Goal: Download file/media

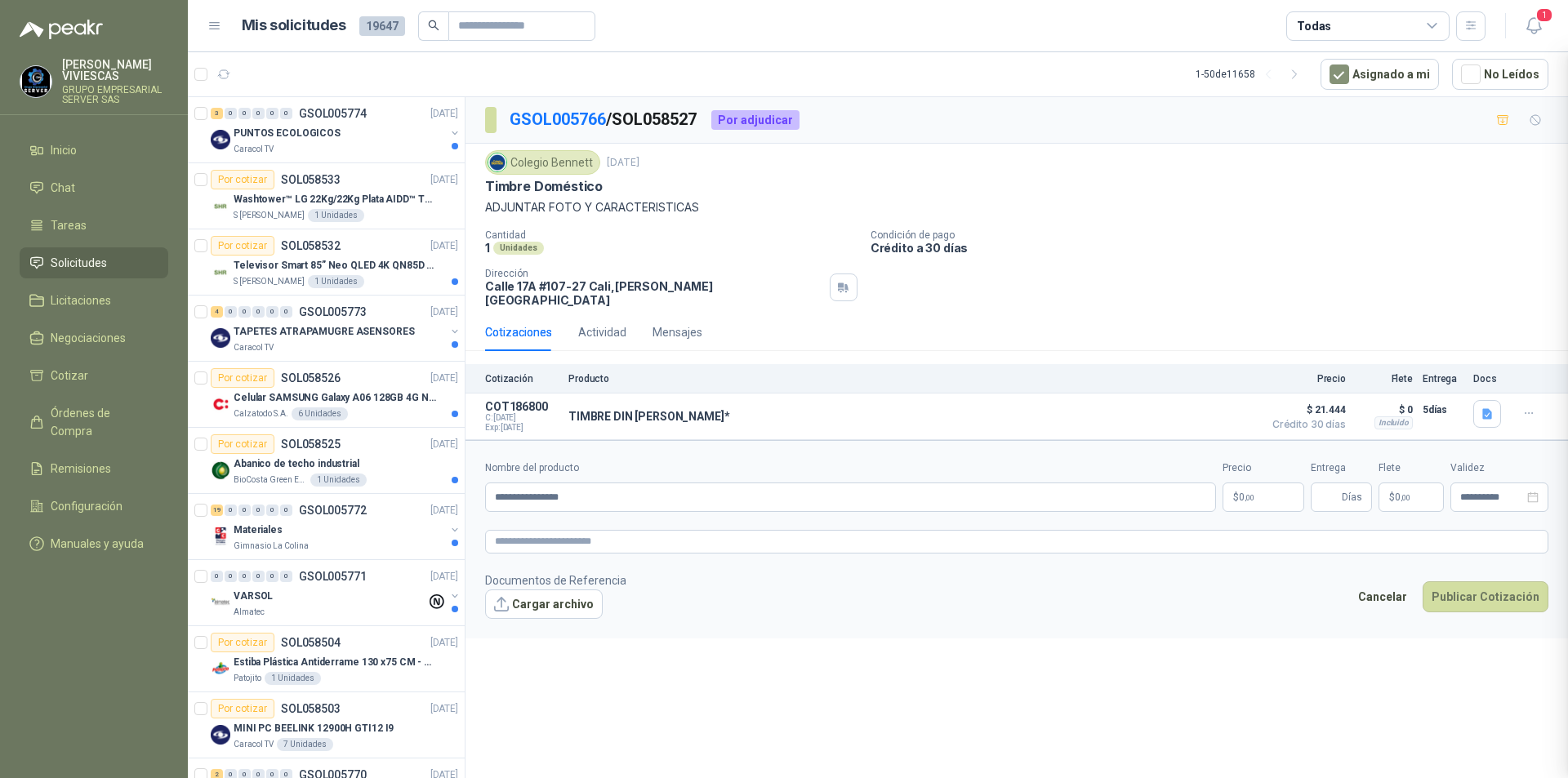
scroll to position [653, 0]
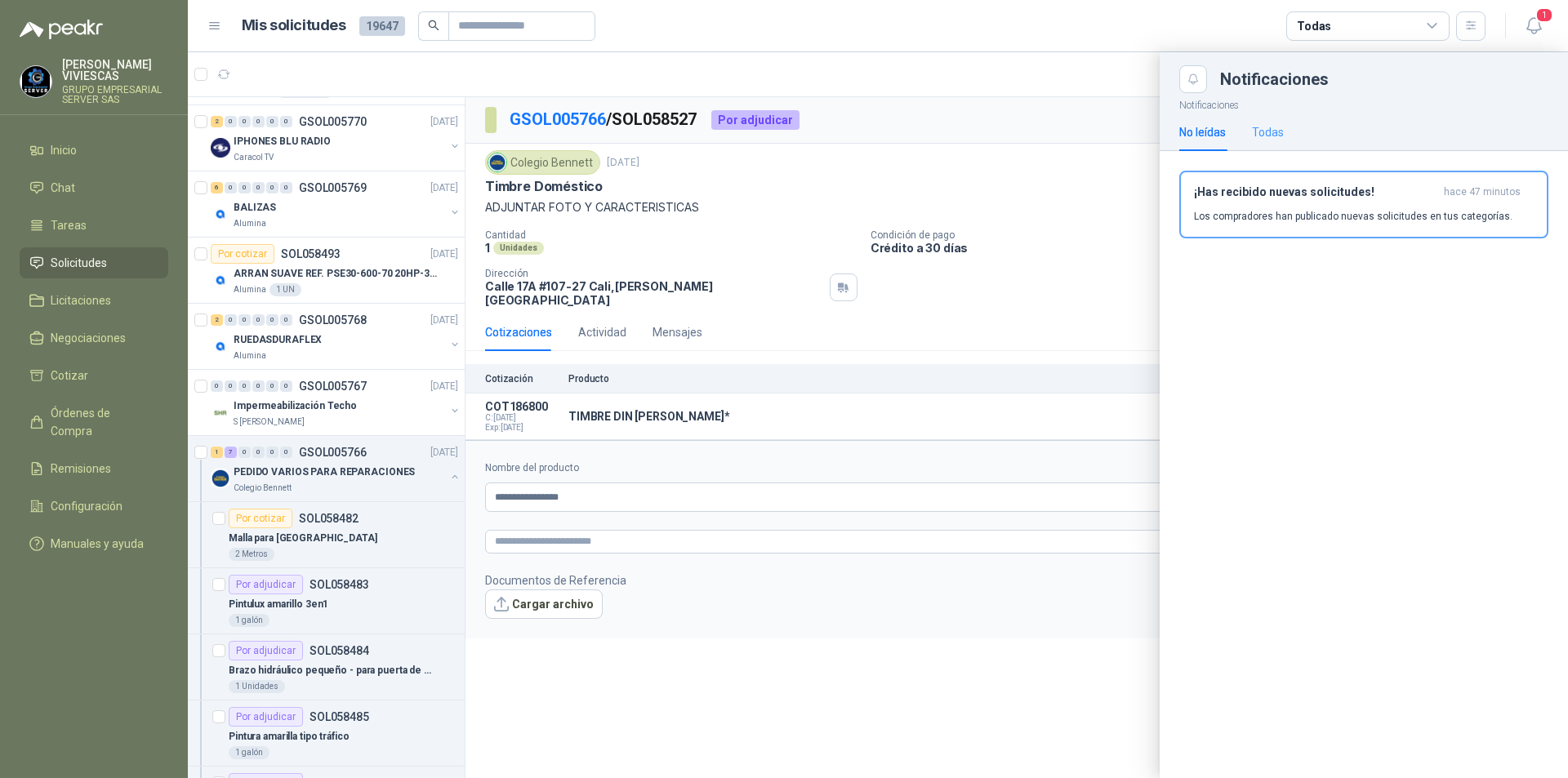
click at [1272, 121] on div "Todas" at bounding box center [1268, 132] width 32 height 38
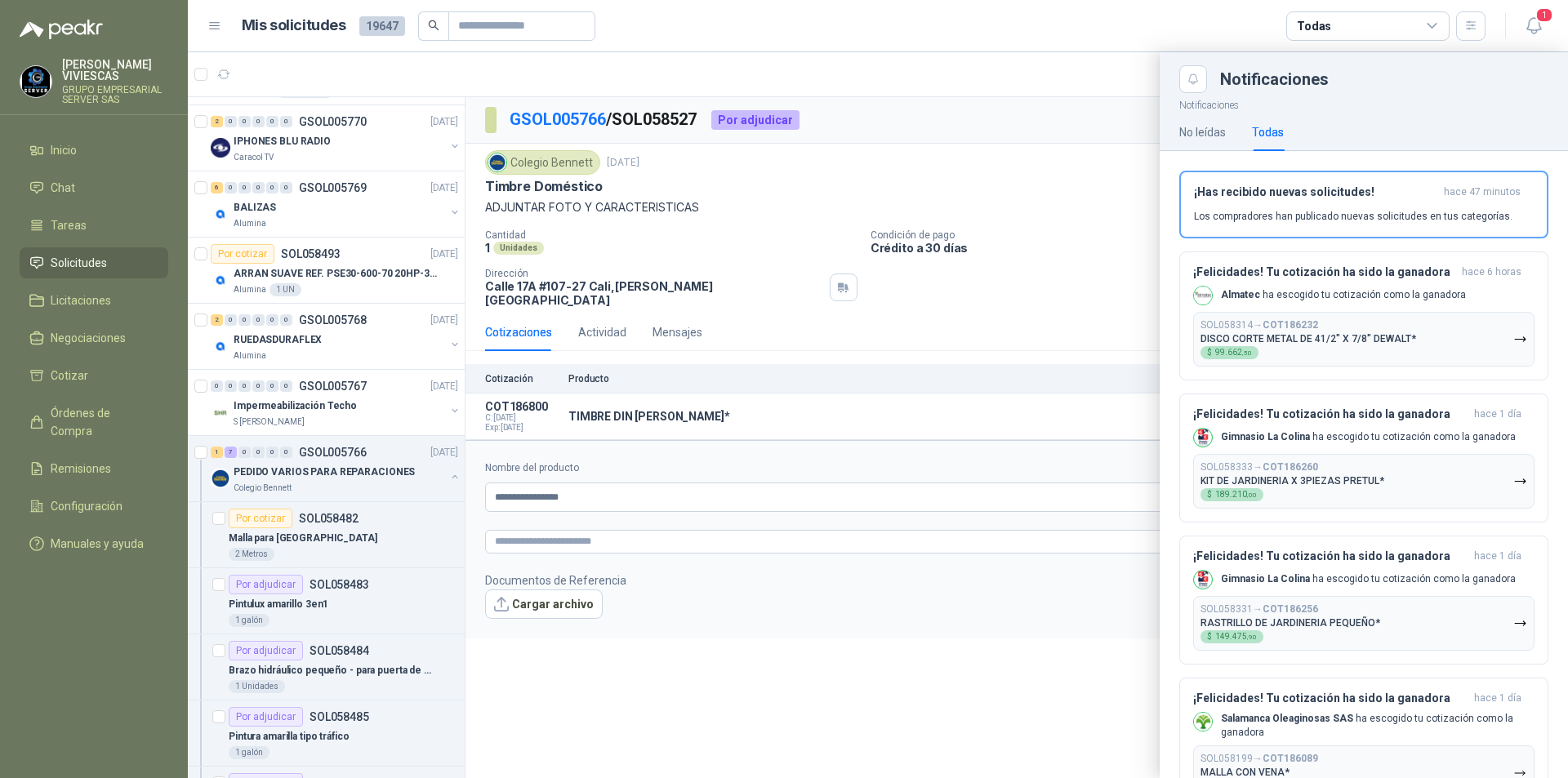
click at [855, 516] on div at bounding box center [877, 415] width 1380 height 726
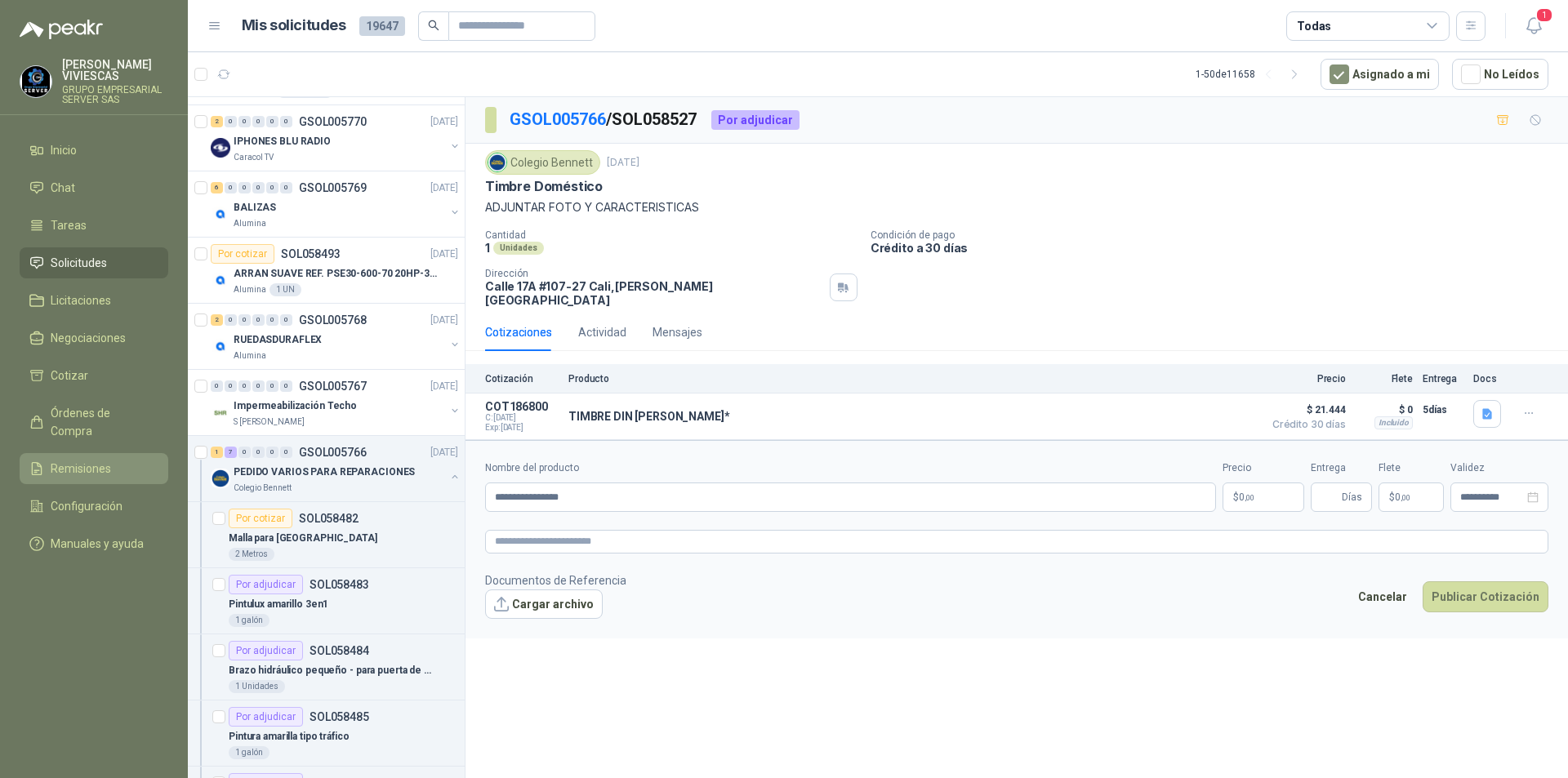
click at [87, 460] on span "Remisiones" at bounding box center [81, 469] width 61 height 18
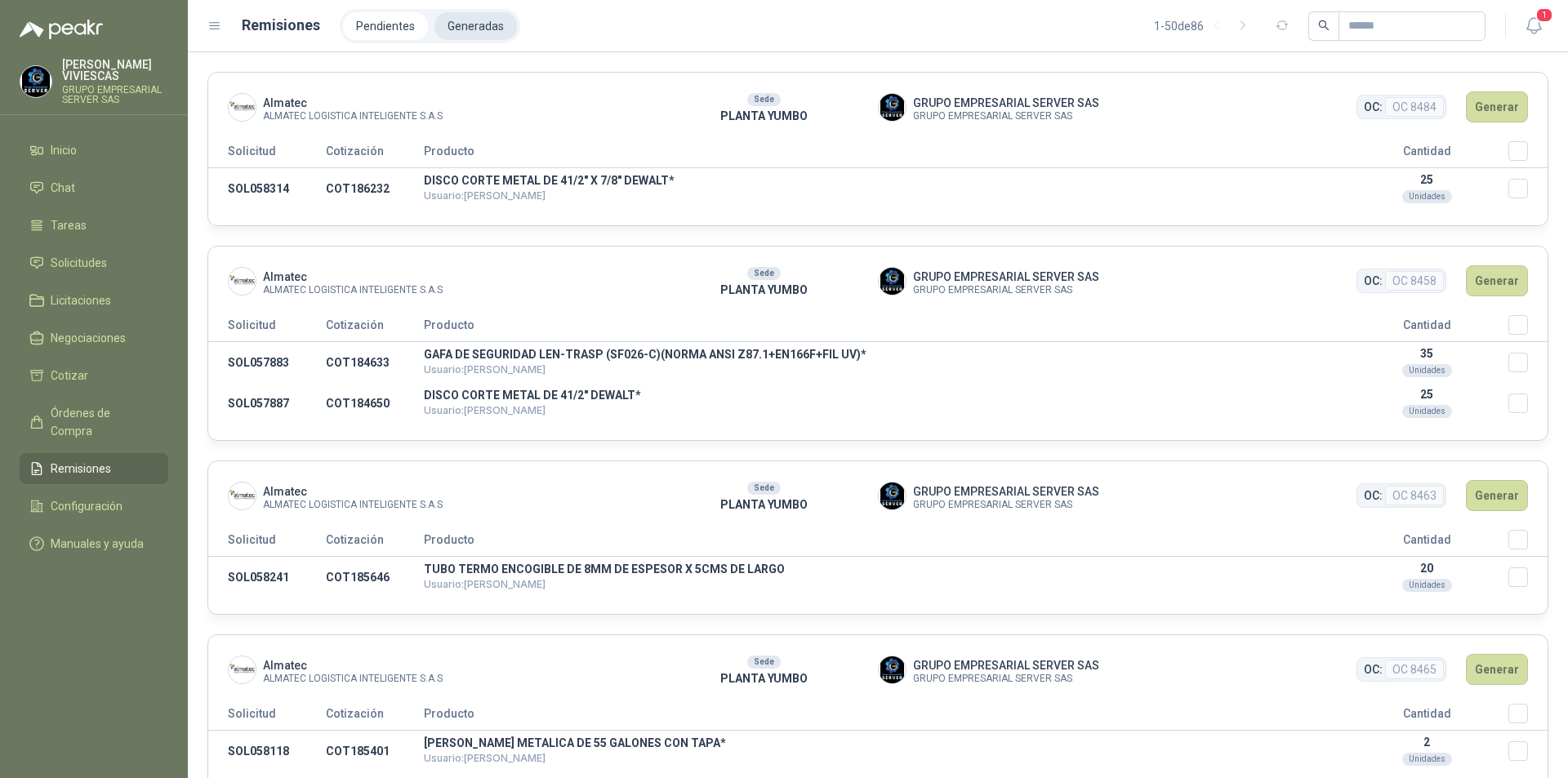
click at [467, 23] on li "Generadas" at bounding box center [476, 26] width 83 height 28
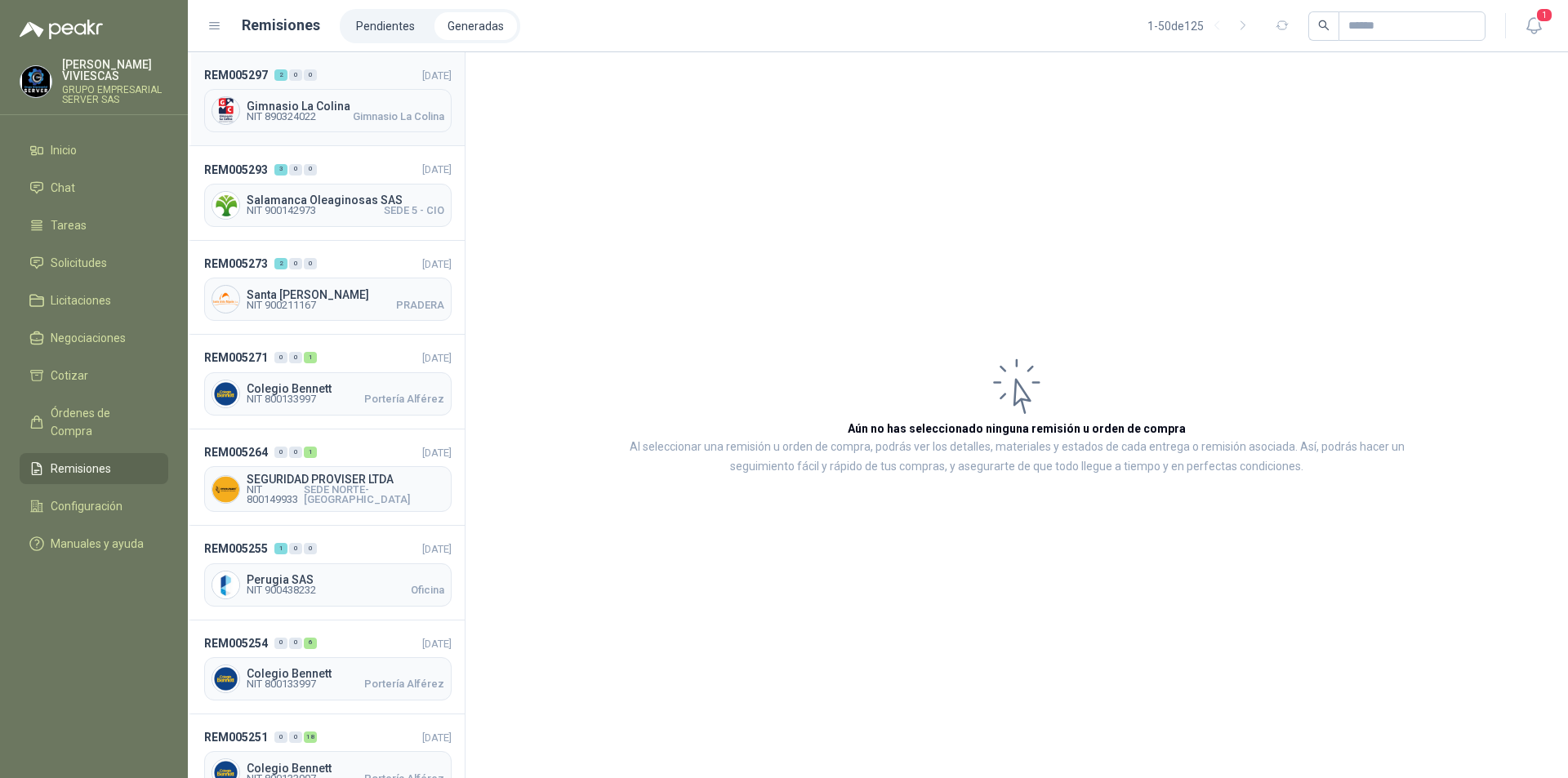
click at [294, 112] on span "NIT 890324022" at bounding box center [281, 116] width 70 height 10
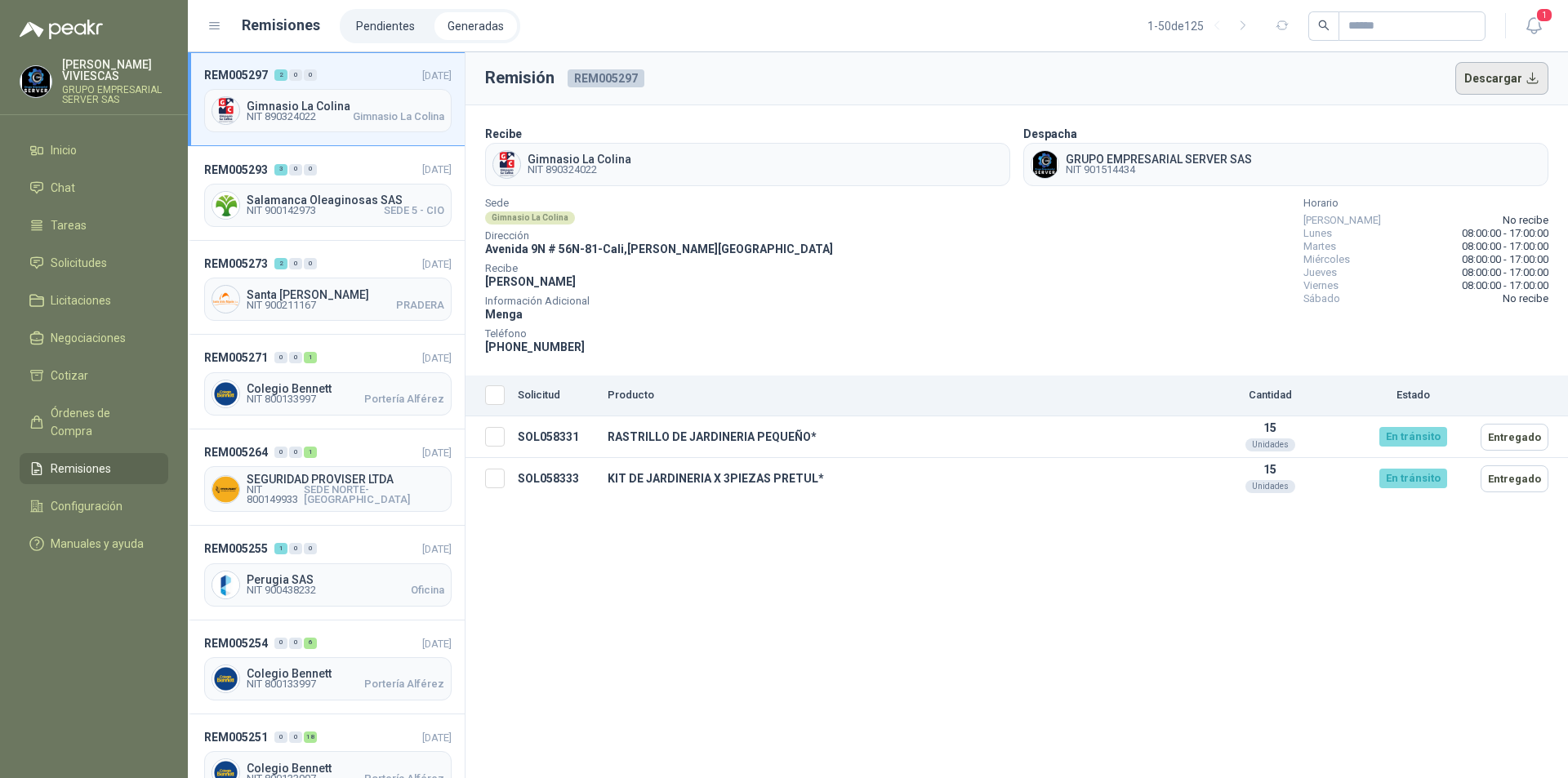
drag, startPoint x: 1479, startPoint y: 68, endPoint x: 1487, endPoint y: 69, distance: 8.1
click at [1479, 69] on button "Descargar" at bounding box center [1502, 79] width 94 height 33
